Goal: Navigation & Orientation: Find specific page/section

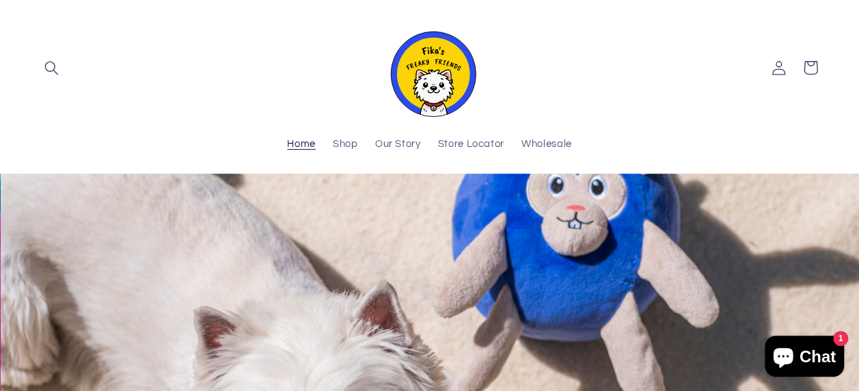
scroll to position [68, 0]
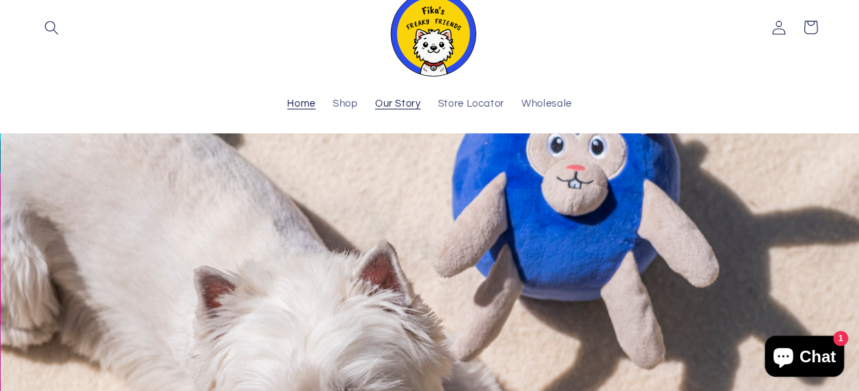
click at [406, 103] on span "Our Story" at bounding box center [398, 104] width 46 height 13
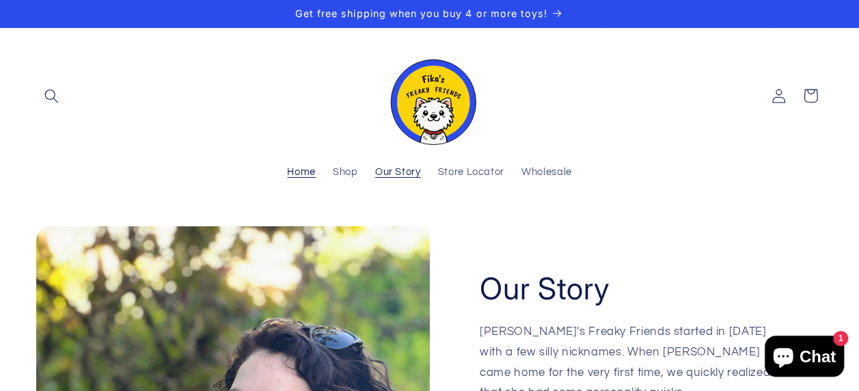
click at [302, 176] on span "Home" at bounding box center [301, 172] width 29 height 13
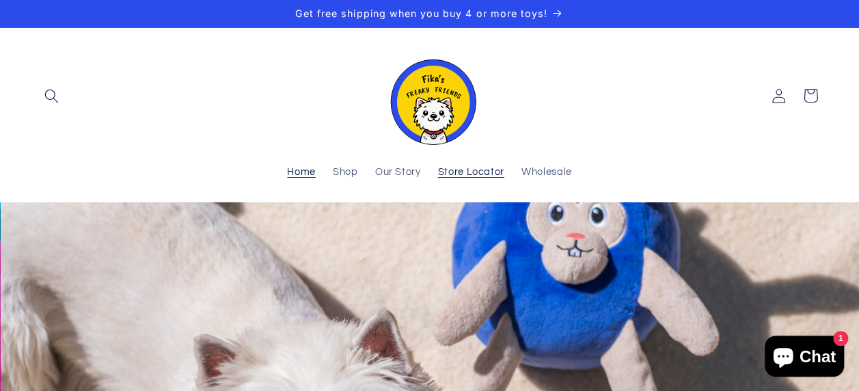
click at [476, 171] on span "Store Locator" at bounding box center [471, 172] width 66 height 13
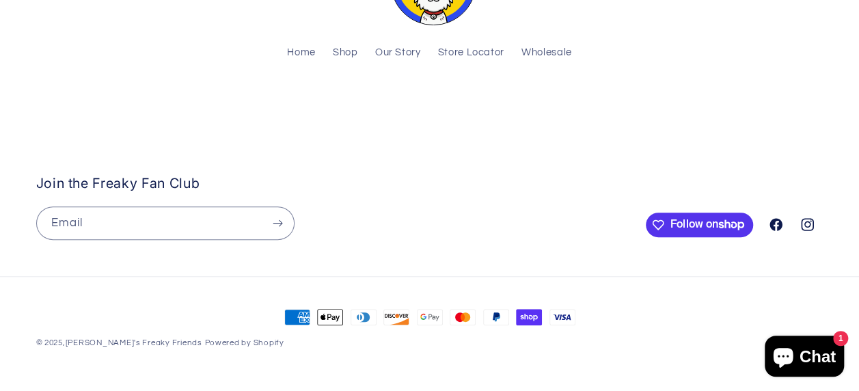
scroll to position [139, 0]
